Goal: Task Accomplishment & Management: Manage account settings

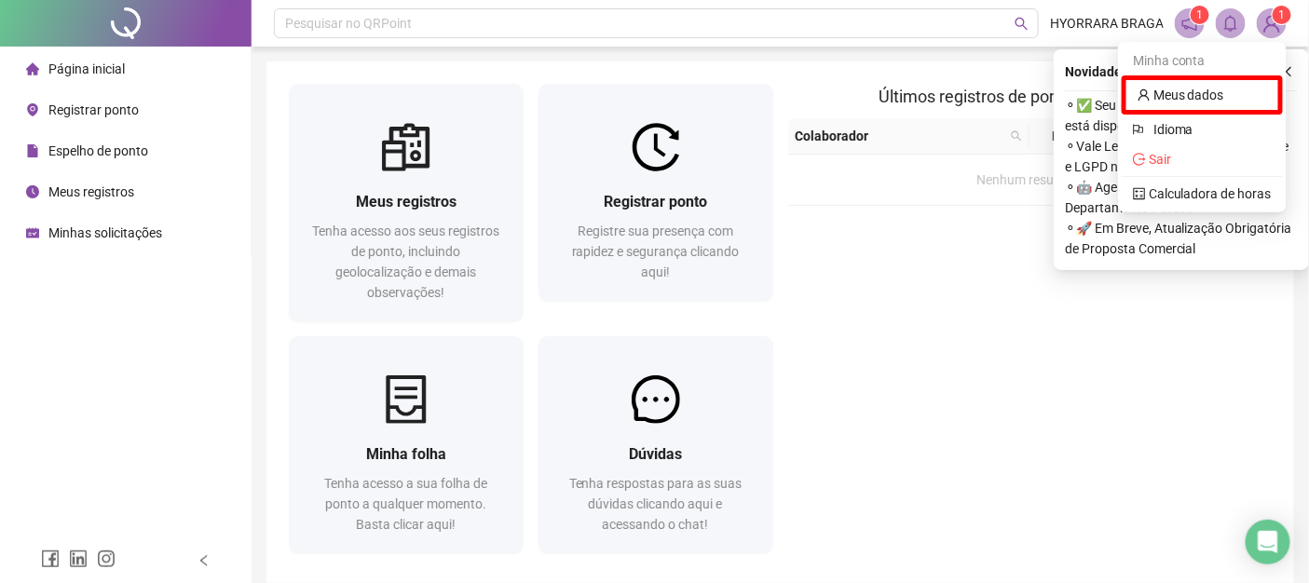
click at [1258, 14] on span "1" at bounding box center [1272, 23] width 30 height 30
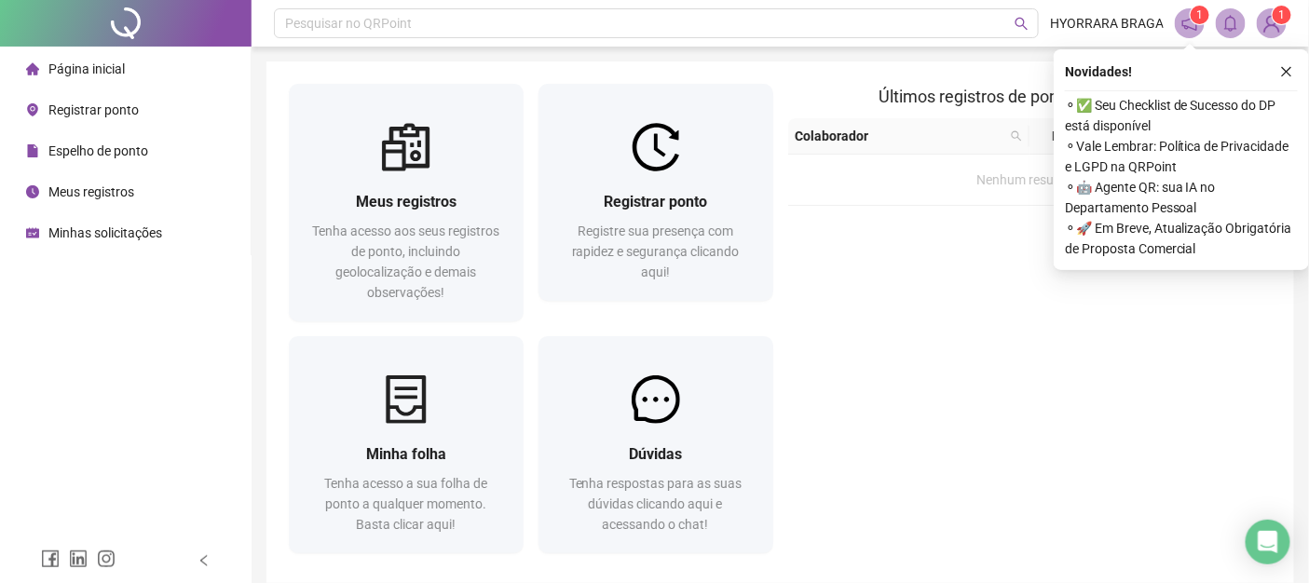
drag, startPoint x: 1279, startPoint y: 12, endPoint x: 1260, endPoint y: 46, distance: 38.4
click at [1278, 12] on sup "1" at bounding box center [1282, 15] width 19 height 19
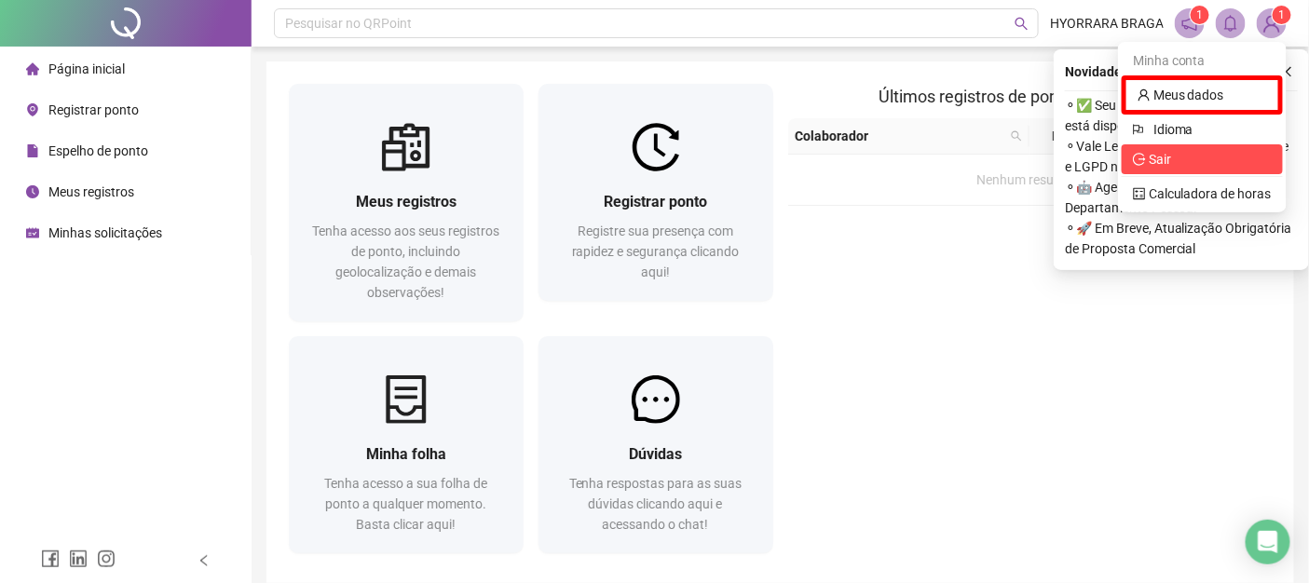
click at [1192, 157] on span "Sair" at bounding box center [1202, 159] width 139 height 21
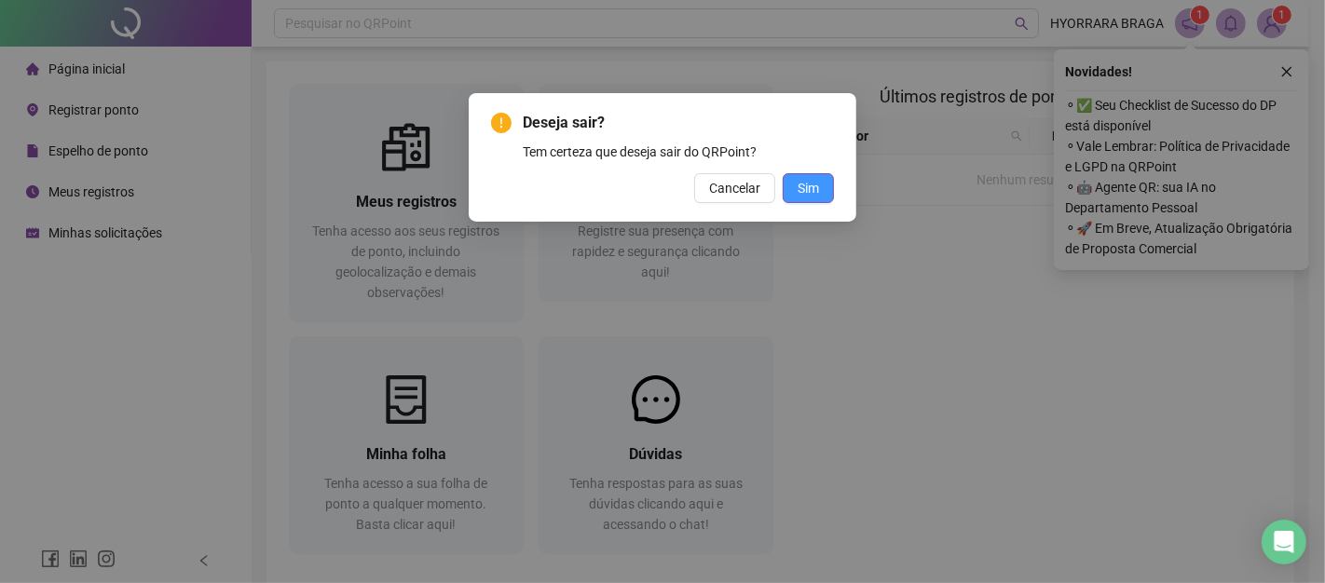
click at [835, 186] on div "Deseja sair? Tem certeza que deseja sair do QRPoint? Cancelar Sim" at bounding box center [663, 157] width 388 height 129
click at [818, 190] on span "Sim" at bounding box center [808, 188] width 21 height 21
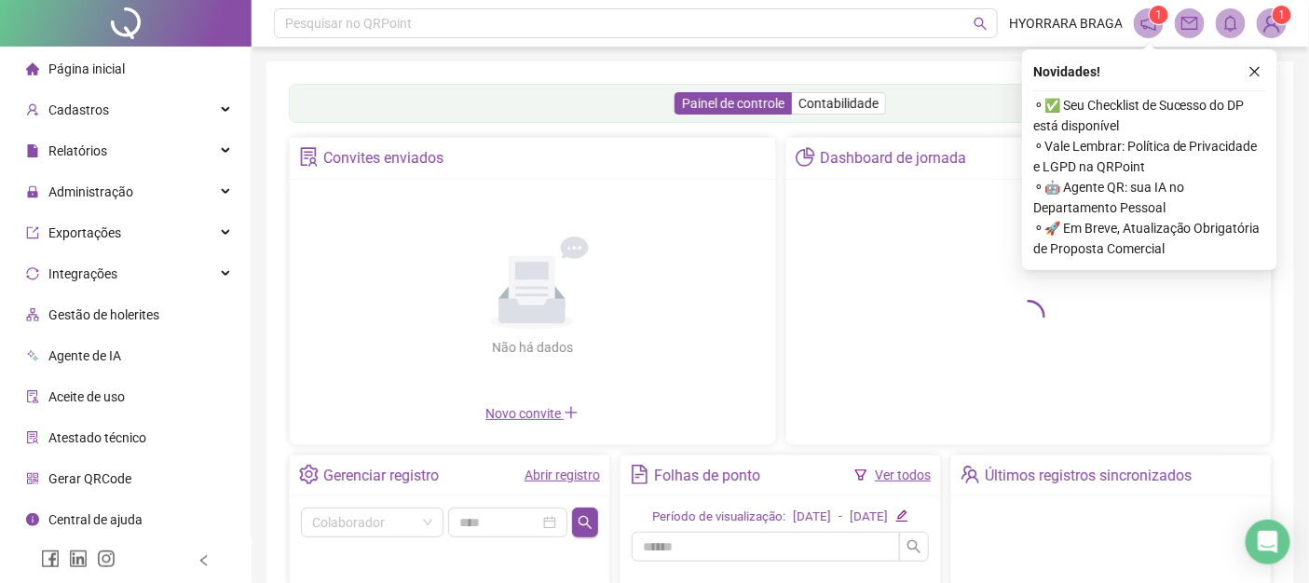
click at [1262, 28] on img at bounding box center [1272, 23] width 28 height 28
click at [1276, 19] on sup "1" at bounding box center [1282, 15] width 19 height 19
click at [1252, 81] on button "button" at bounding box center [1255, 72] width 22 height 22
click at [1287, 12] on sup "1" at bounding box center [1282, 15] width 19 height 19
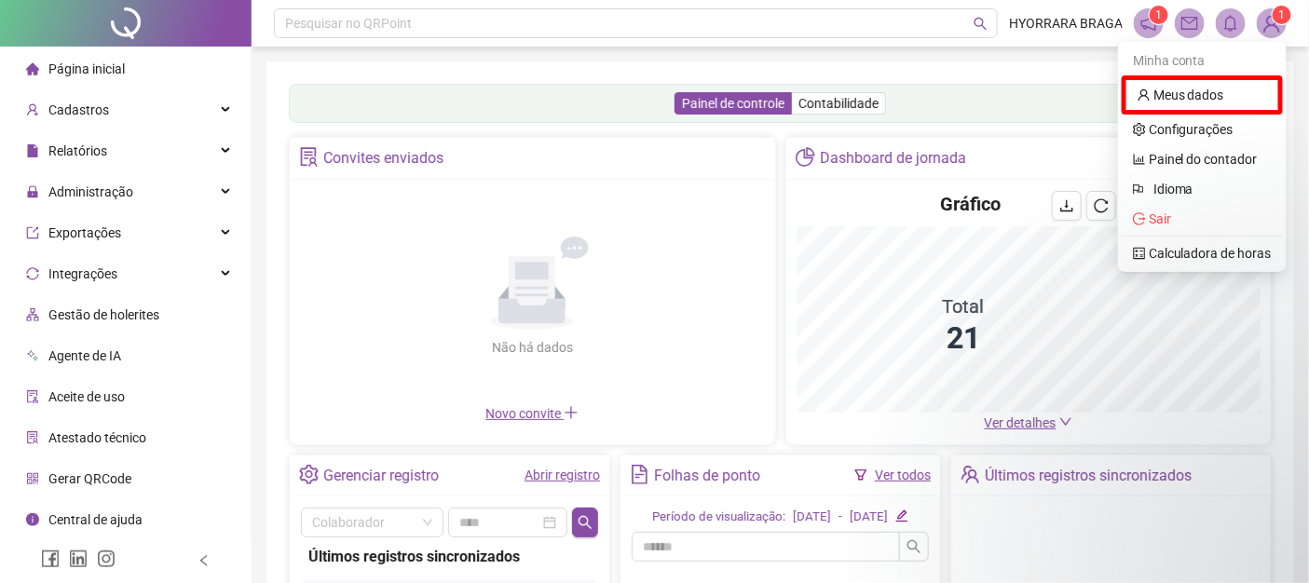
click at [1251, 70] on div "Painel de controle Contabilidade Convites enviados Não há dados Não há dados No…" at bounding box center [781, 440] width 1028 height 757
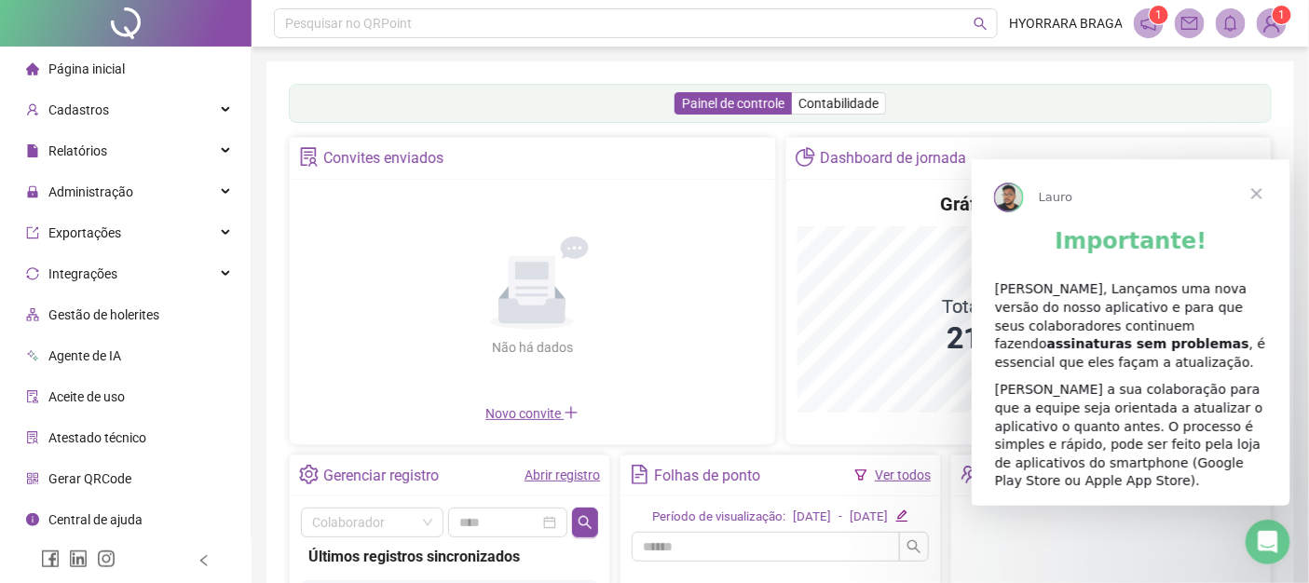
click at [998, 70] on div "Painel de controle Contabilidade Convites enviados Não há dados Não há dados No…" at bounding box center [781, 440] width 1028 height 757
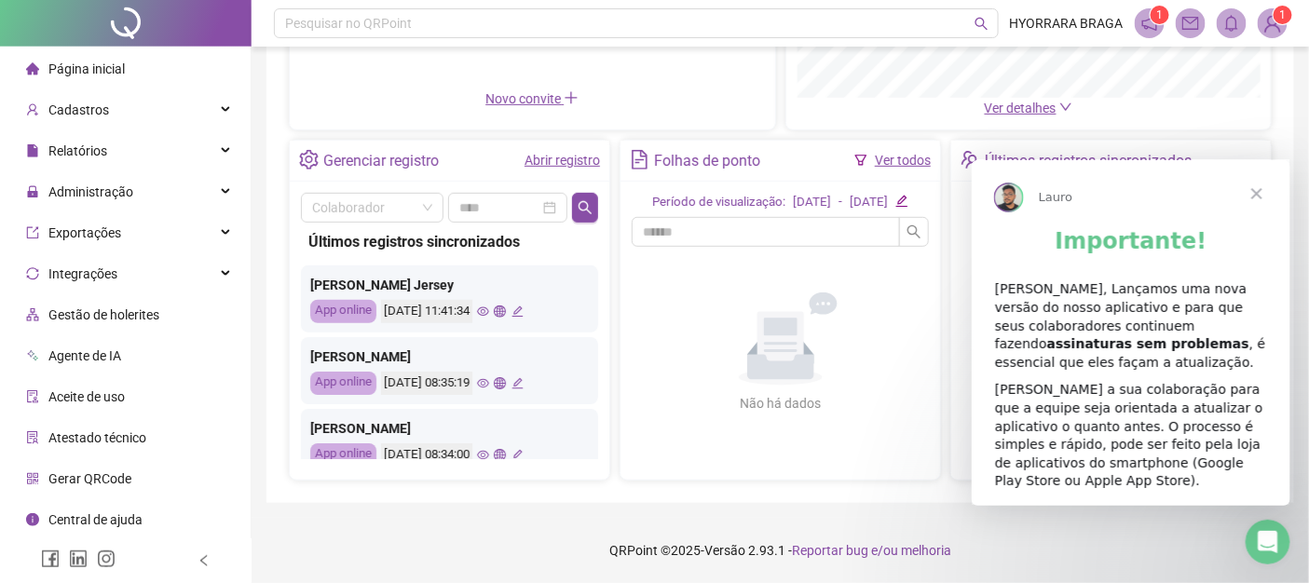
click at [1278, 22] on sup "1" at bounding box center [1283, 15] width 19 height 19
click at [1259, 196] on span "Fechar" at bounding box center [1256, 192] width 67 height 67
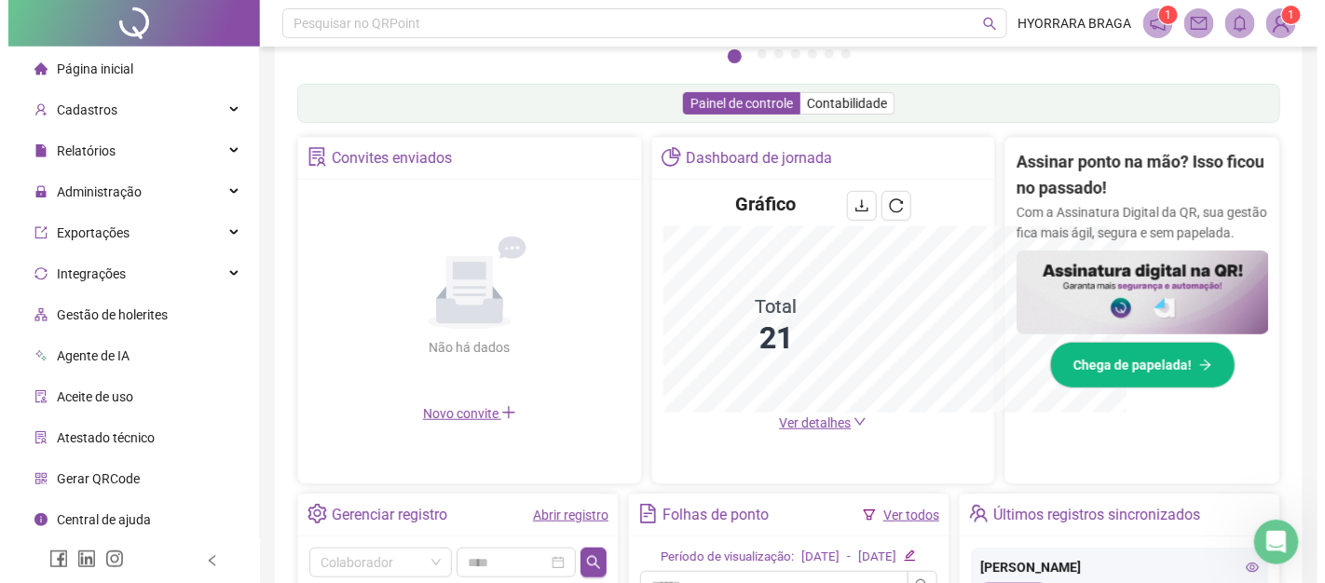
scroll to position [131, 0]
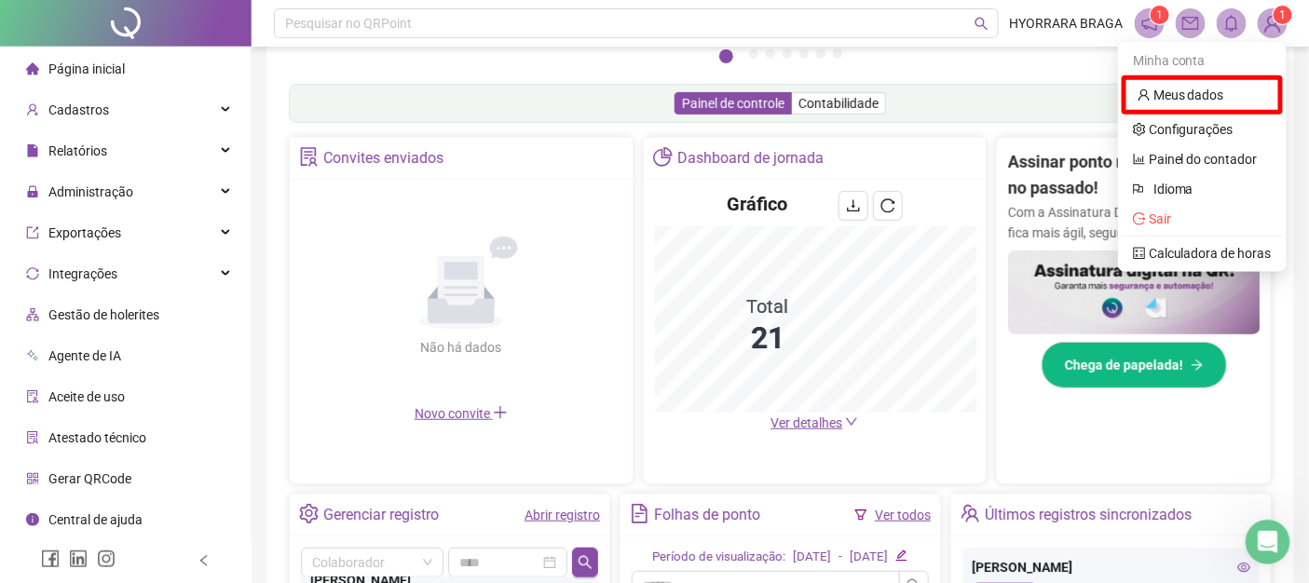
click at [1277, 21] on sup "1" at bounding box center [1283, 15] width 19 height 19
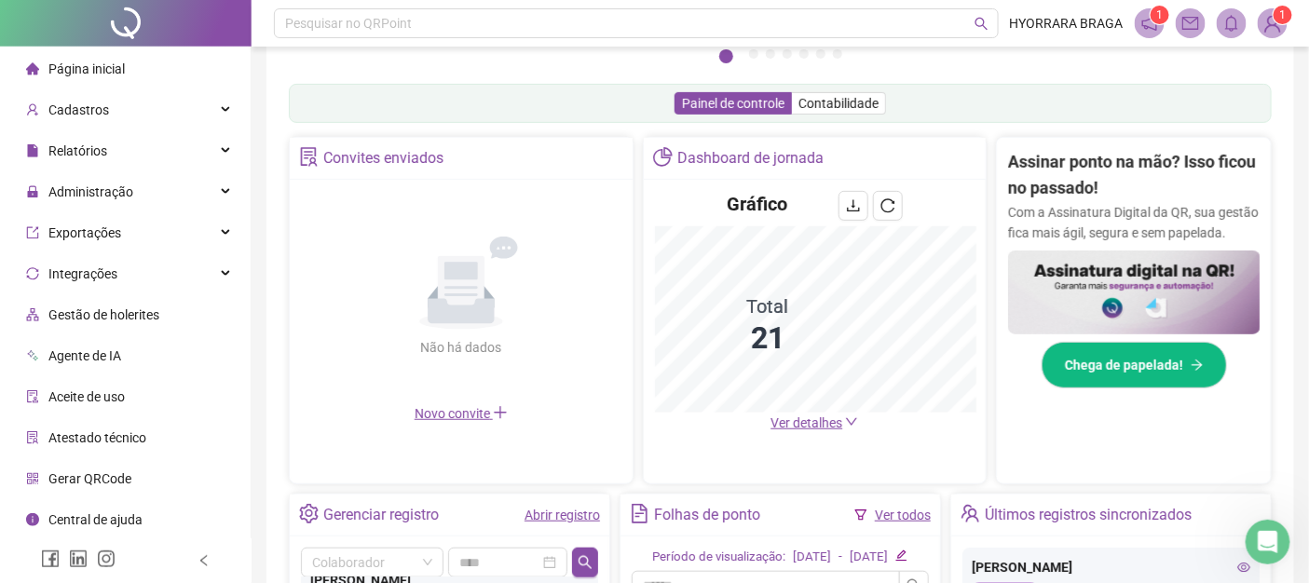
click at [1274, 29] on img at bounding box center [1273, 23] width 28 height 28
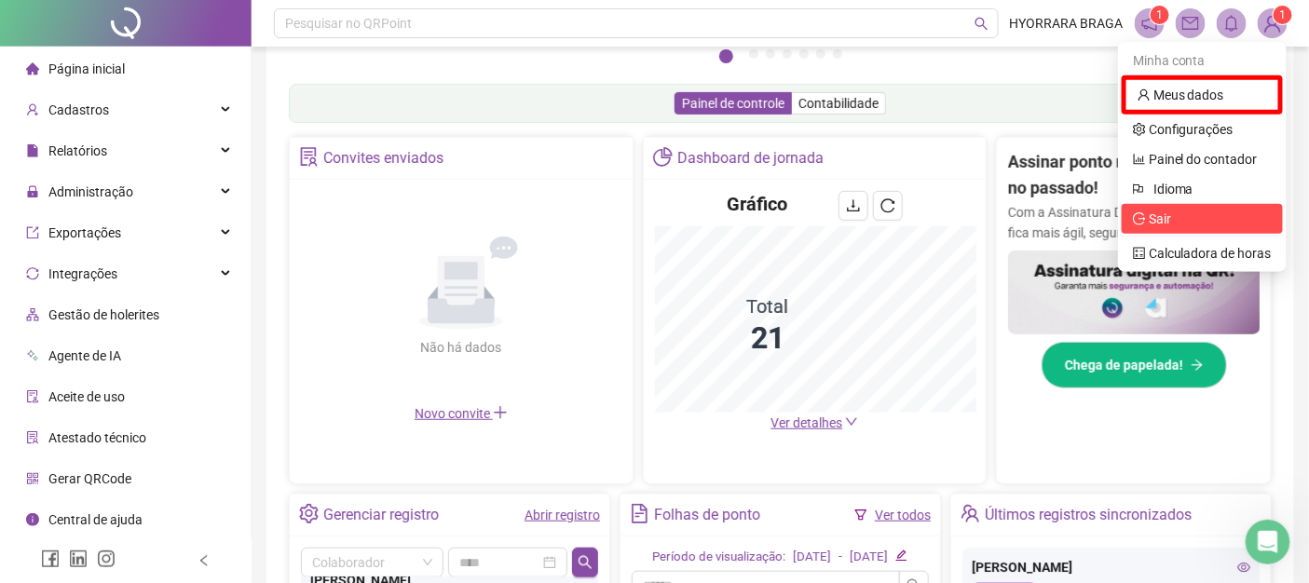
click at [1179, 226] on span "Sair" at bounding box center [1202, 219] width 139 height 21
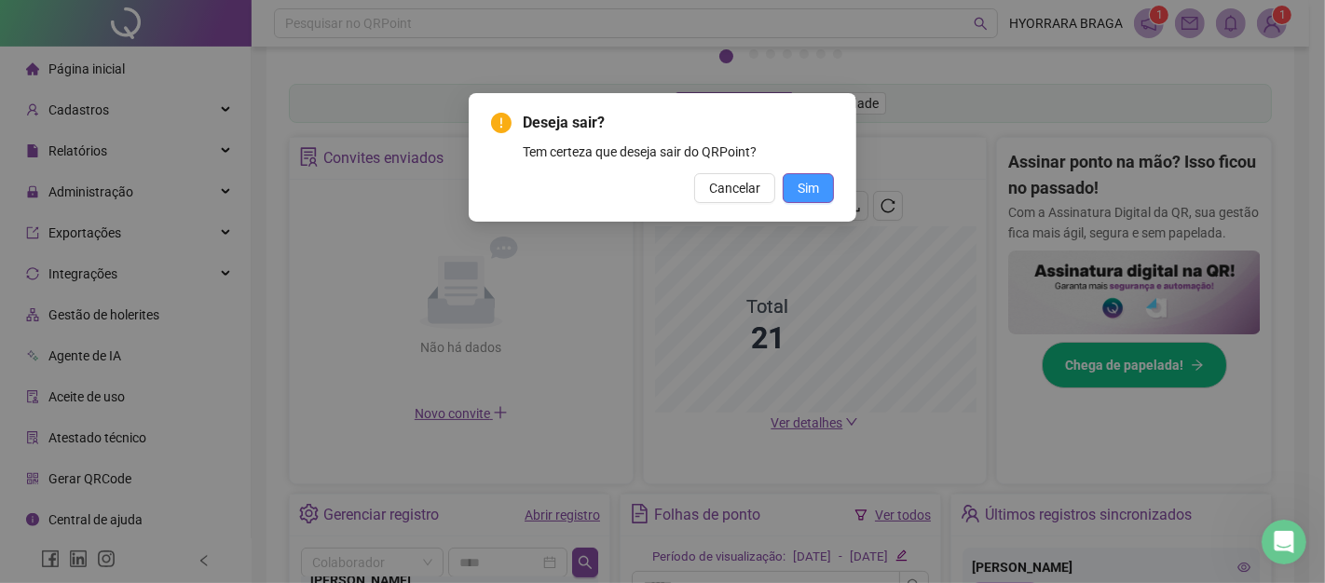
click at [833, 187] on button "Sim" at bounding box center [808, 188] width 51 height 30
